Goal: Obtain resource: Obtain resource

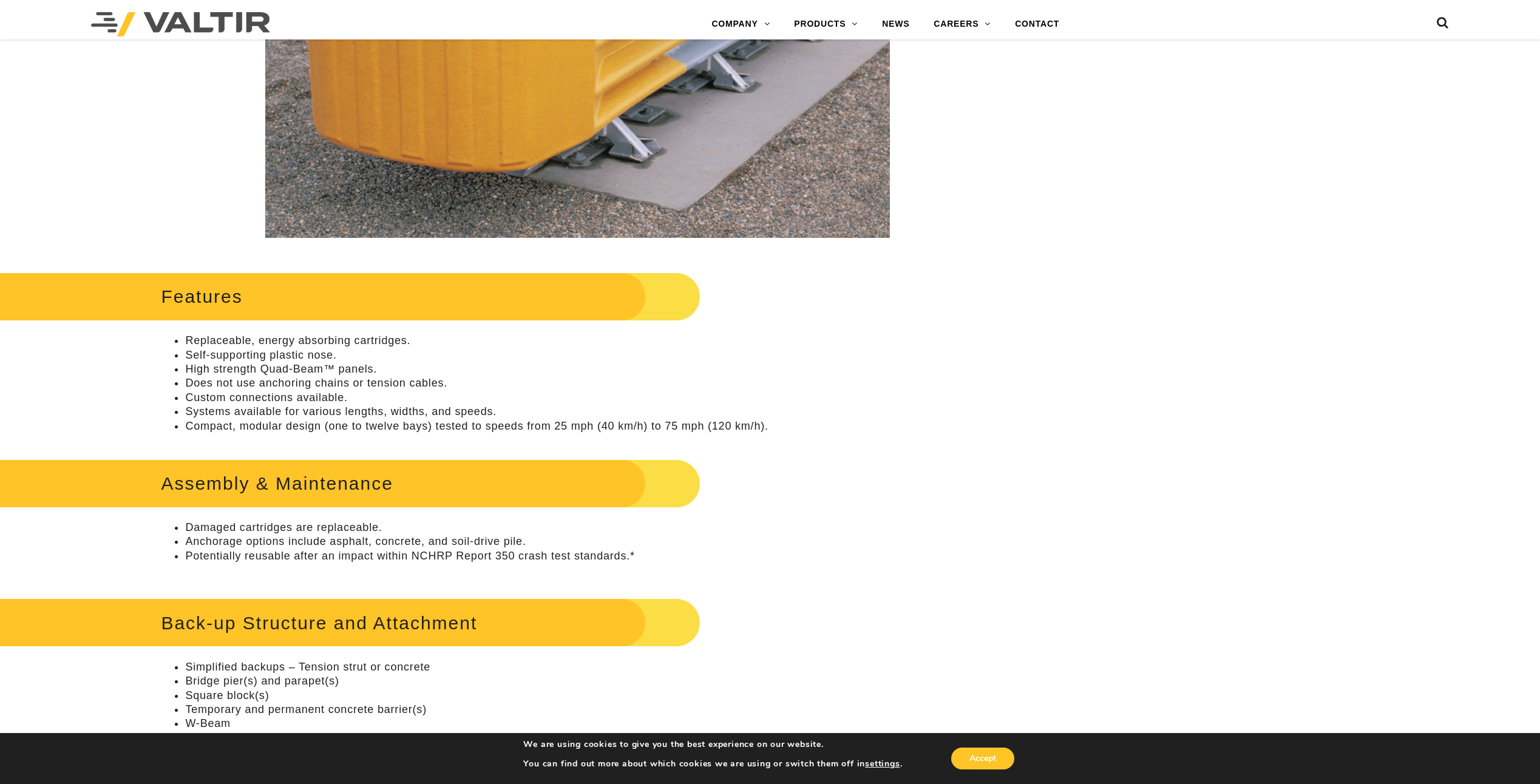
scroll to position [425, 0]
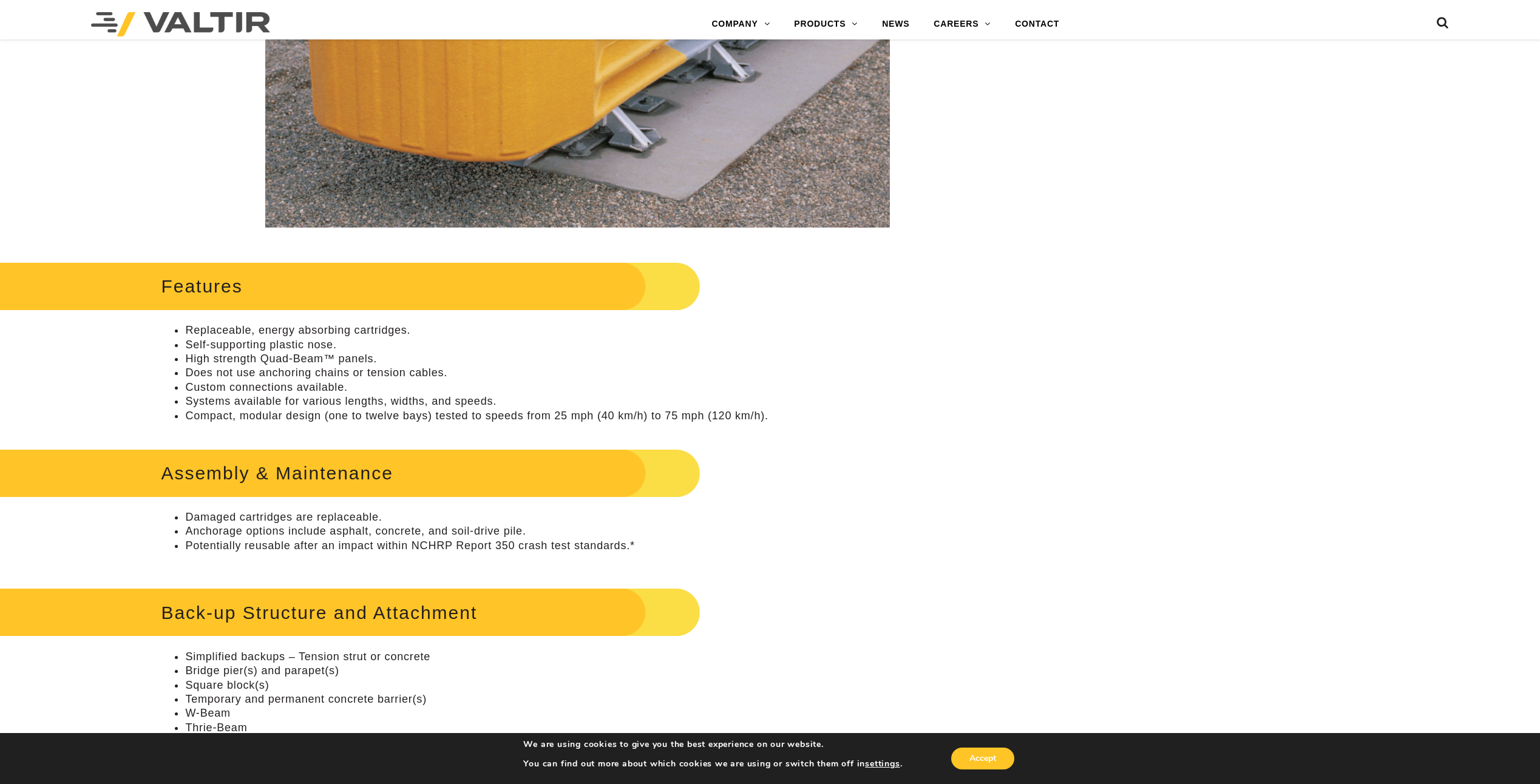
drag, startPoint x: 563, startPoint y: 497, endPoint x: 851, endPoint y: 367, distance: 316.0
click at [851, 367] on li "Does not use anchoring chains or tension cables." at bounding box center [589, 373] width 809 height 14
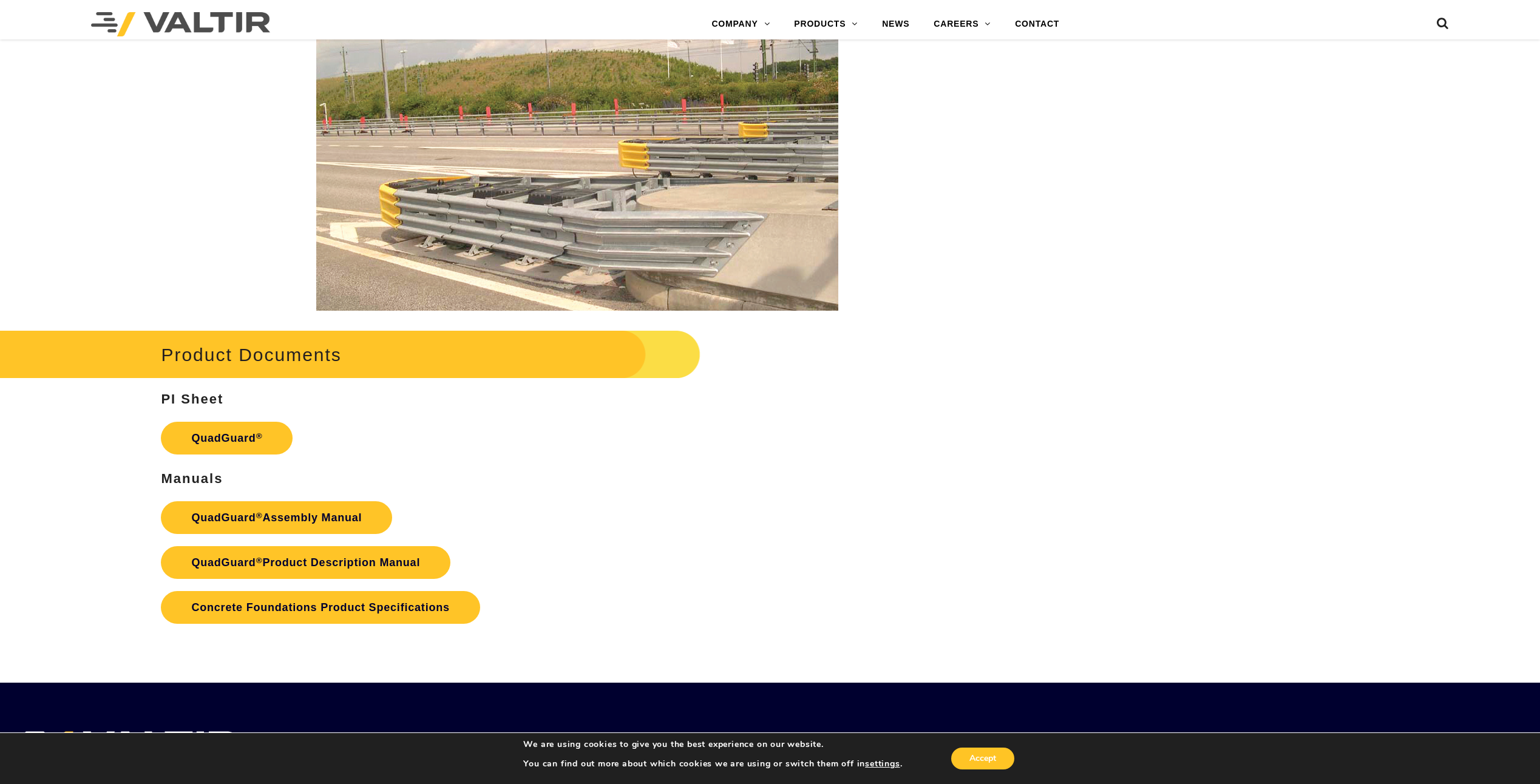
scroll to position [2367, 0]
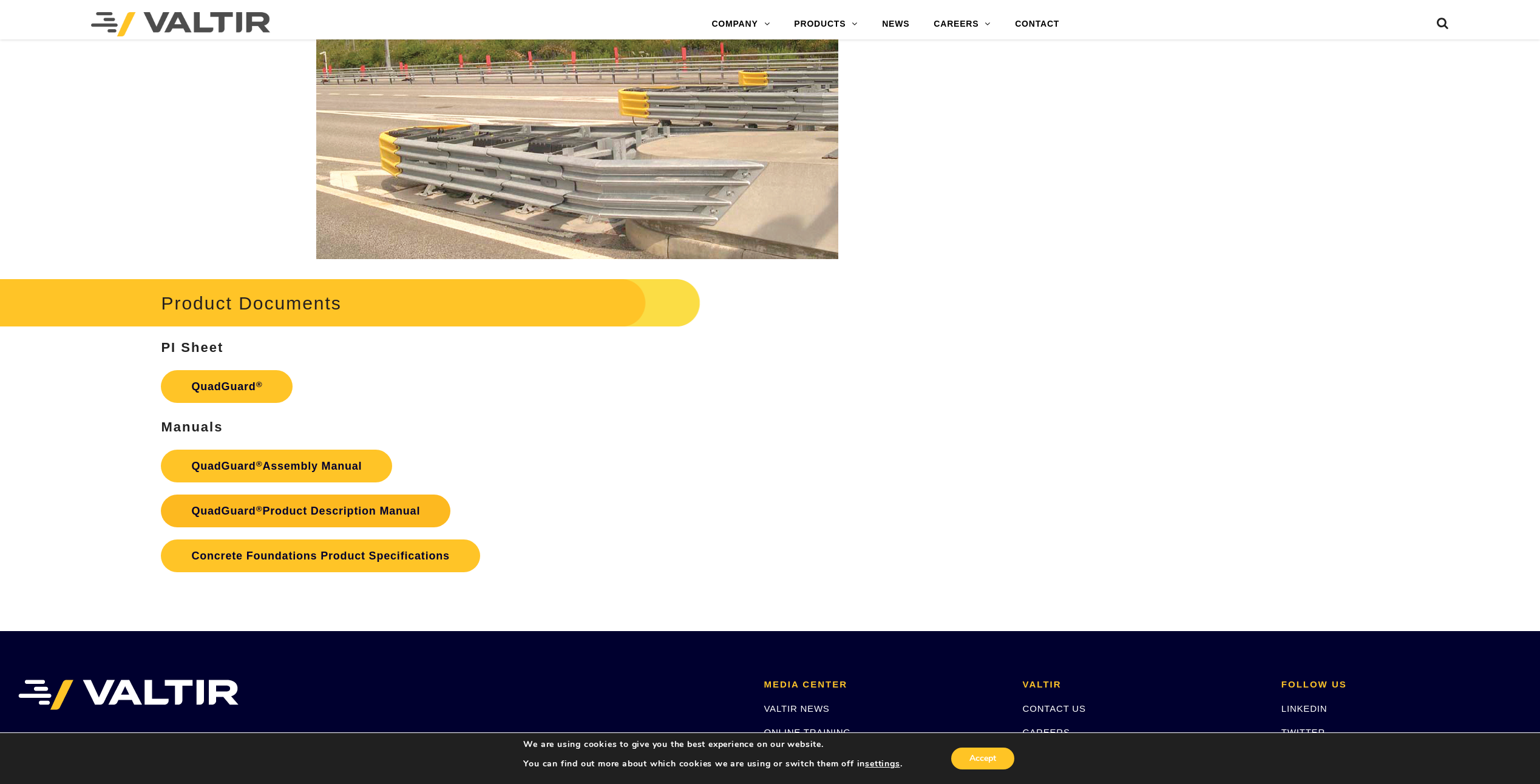
click at [316, 510] on link "QuadGuard ® Product Description Manual" at bounding box center [305, 511] width 290 height 33
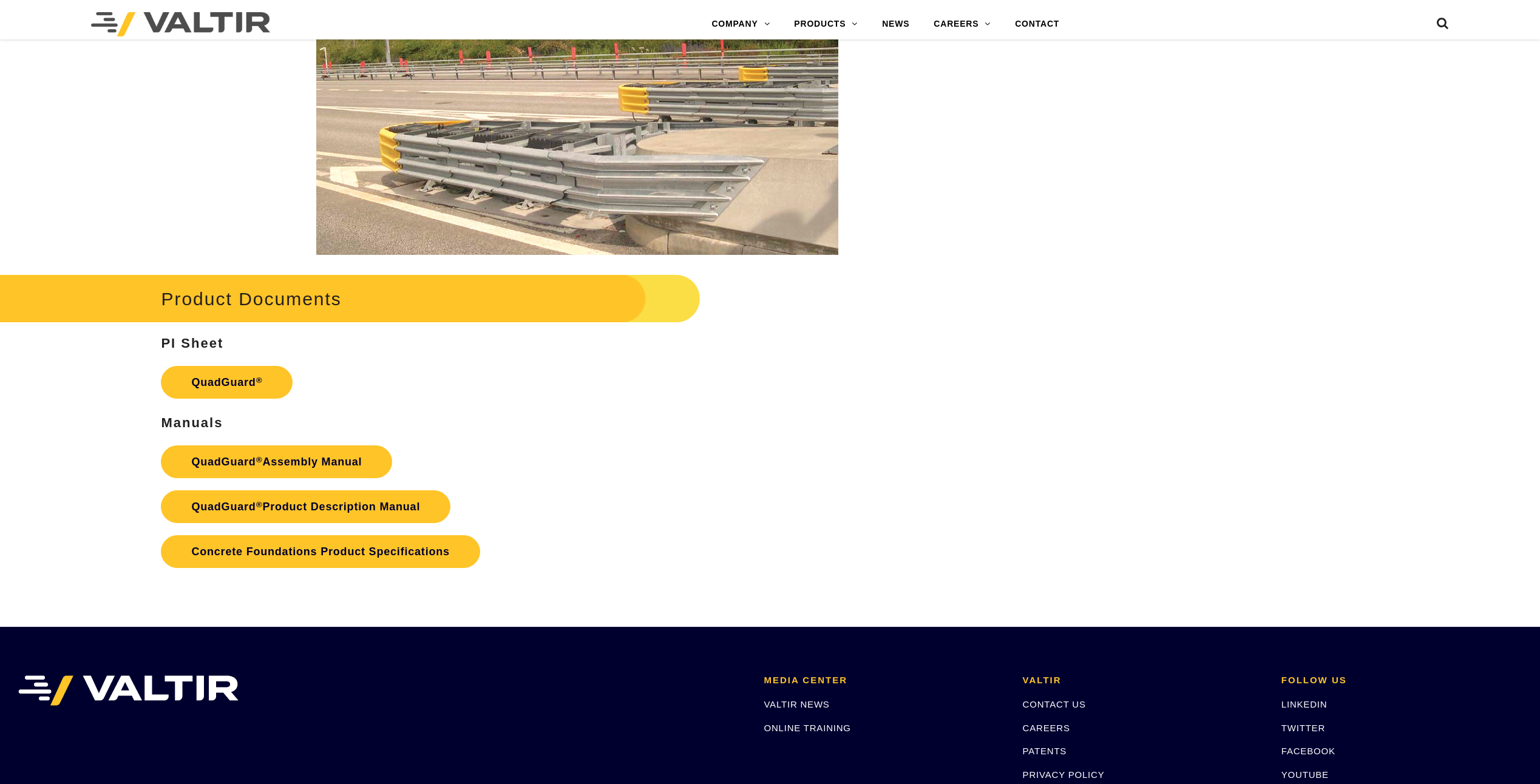
scroll to position [2367, 0]
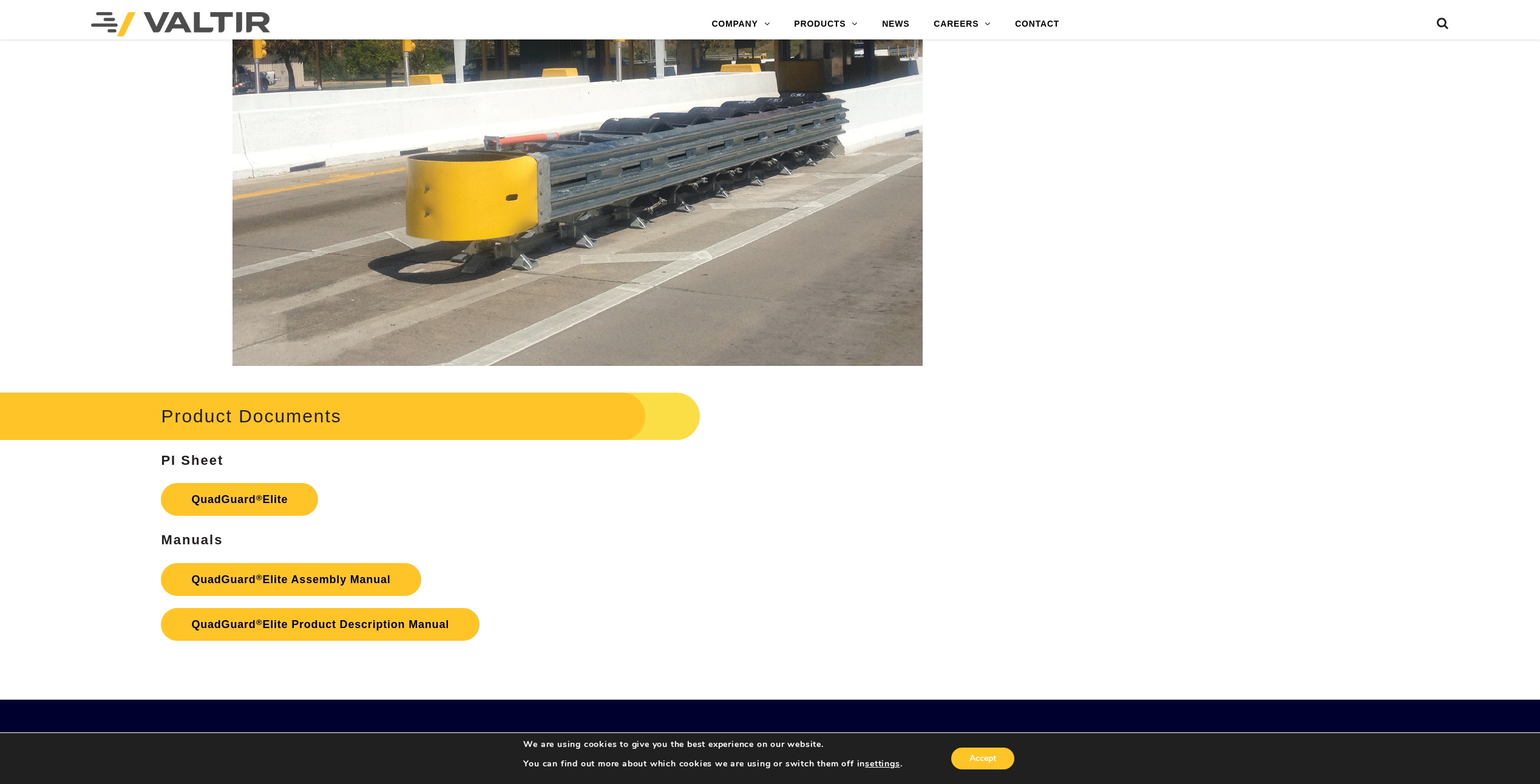
scroll to position [1942, 0]
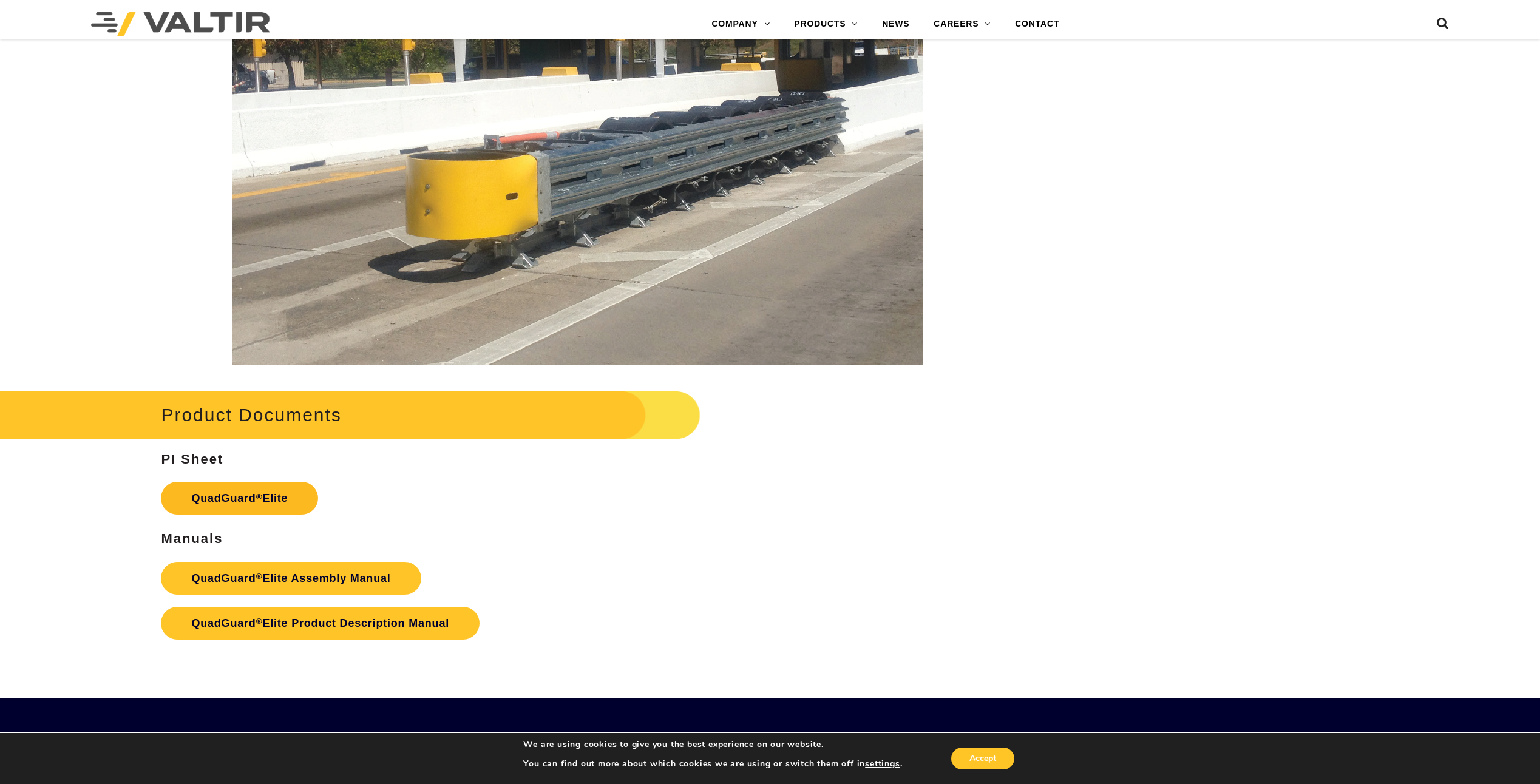
click at [221, 499] on link "QuadGuard ® Elite" at bounding box center [239, 498] width 157 height 33
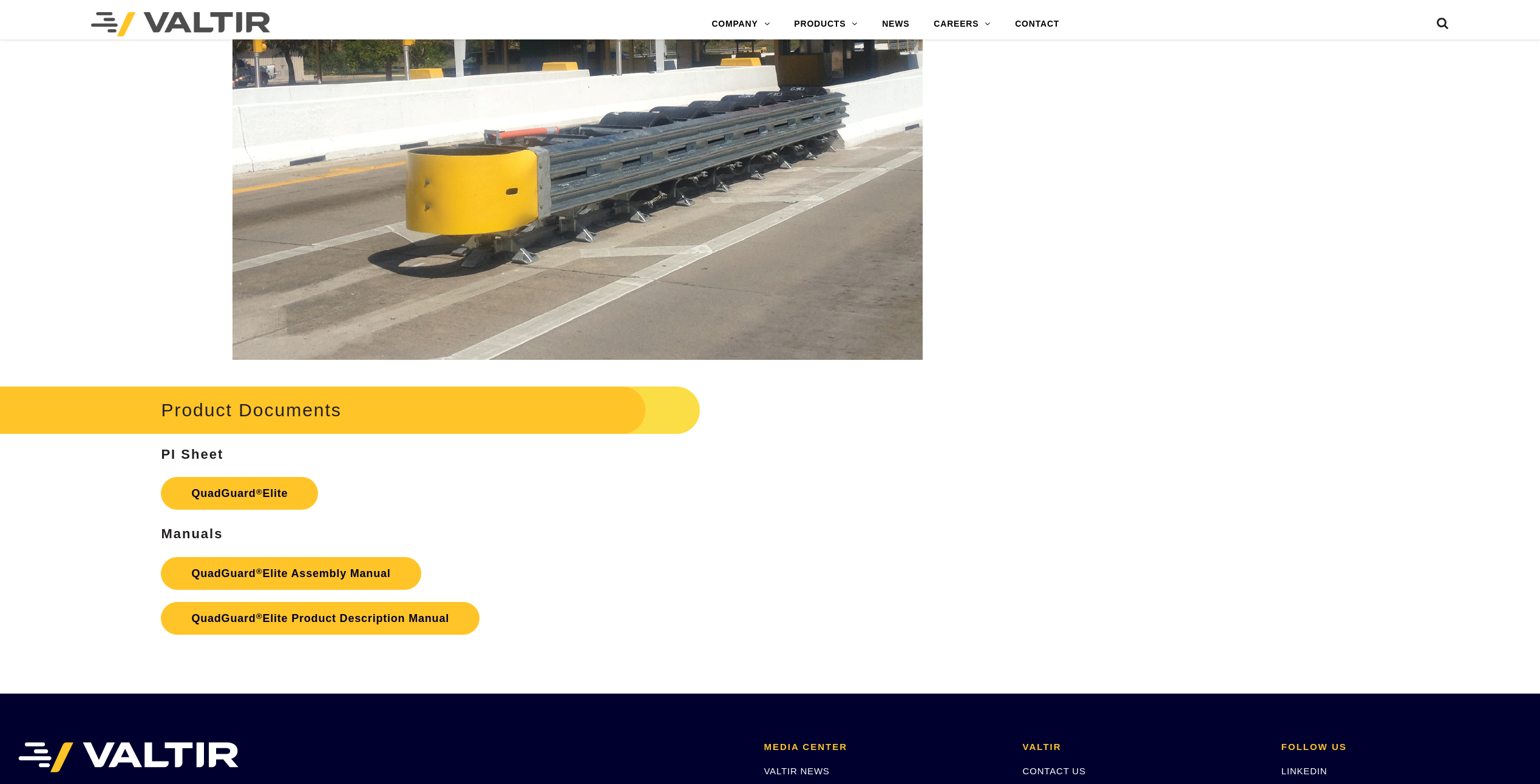
scroll to position [1942, 0]
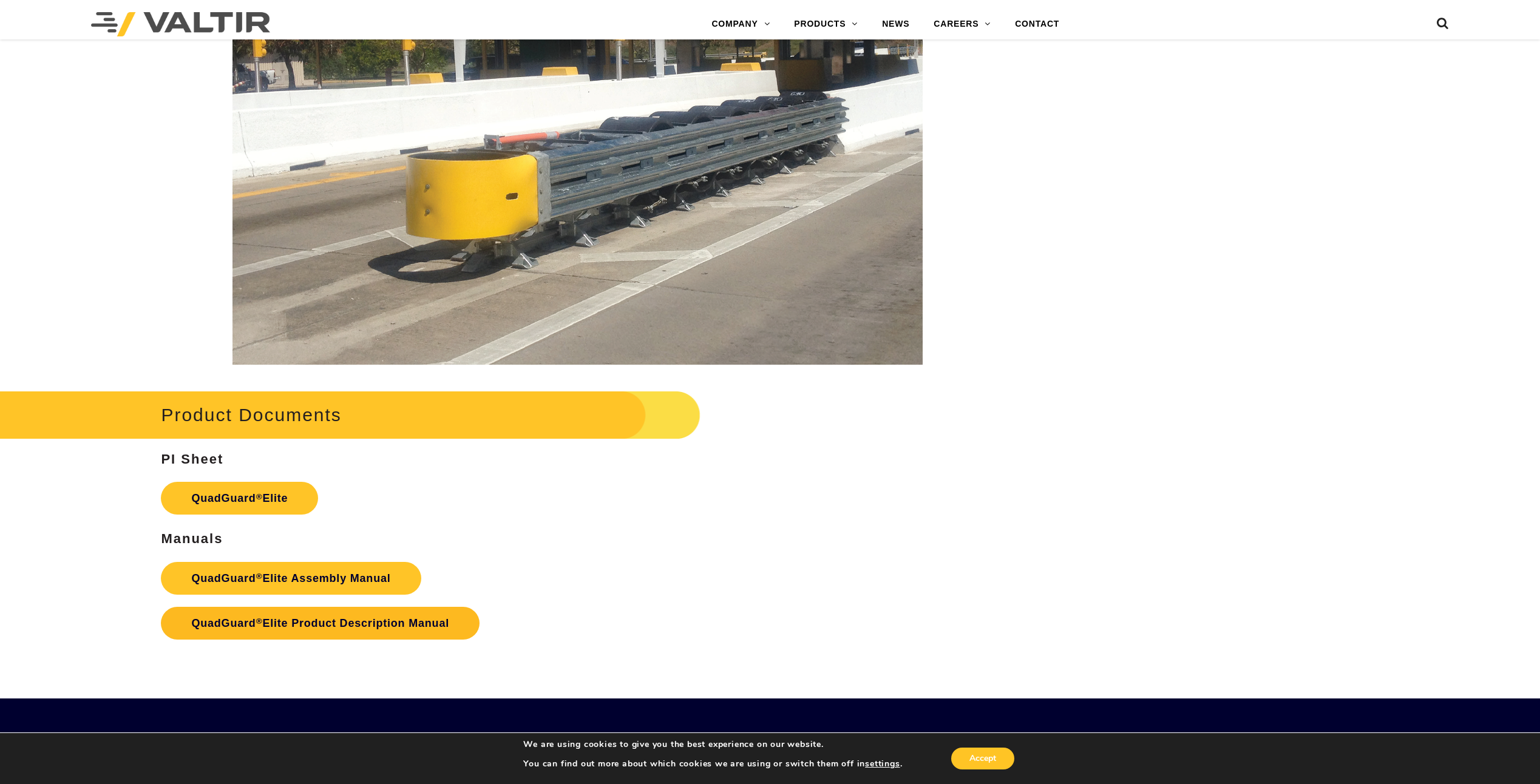
click at [355, 619] on link "QuadGuard ® Elite Product Description Manual" at bounding box center [320, 623] width 319 height 33
